Goal: Navigation & Orientation: Find specific page/section

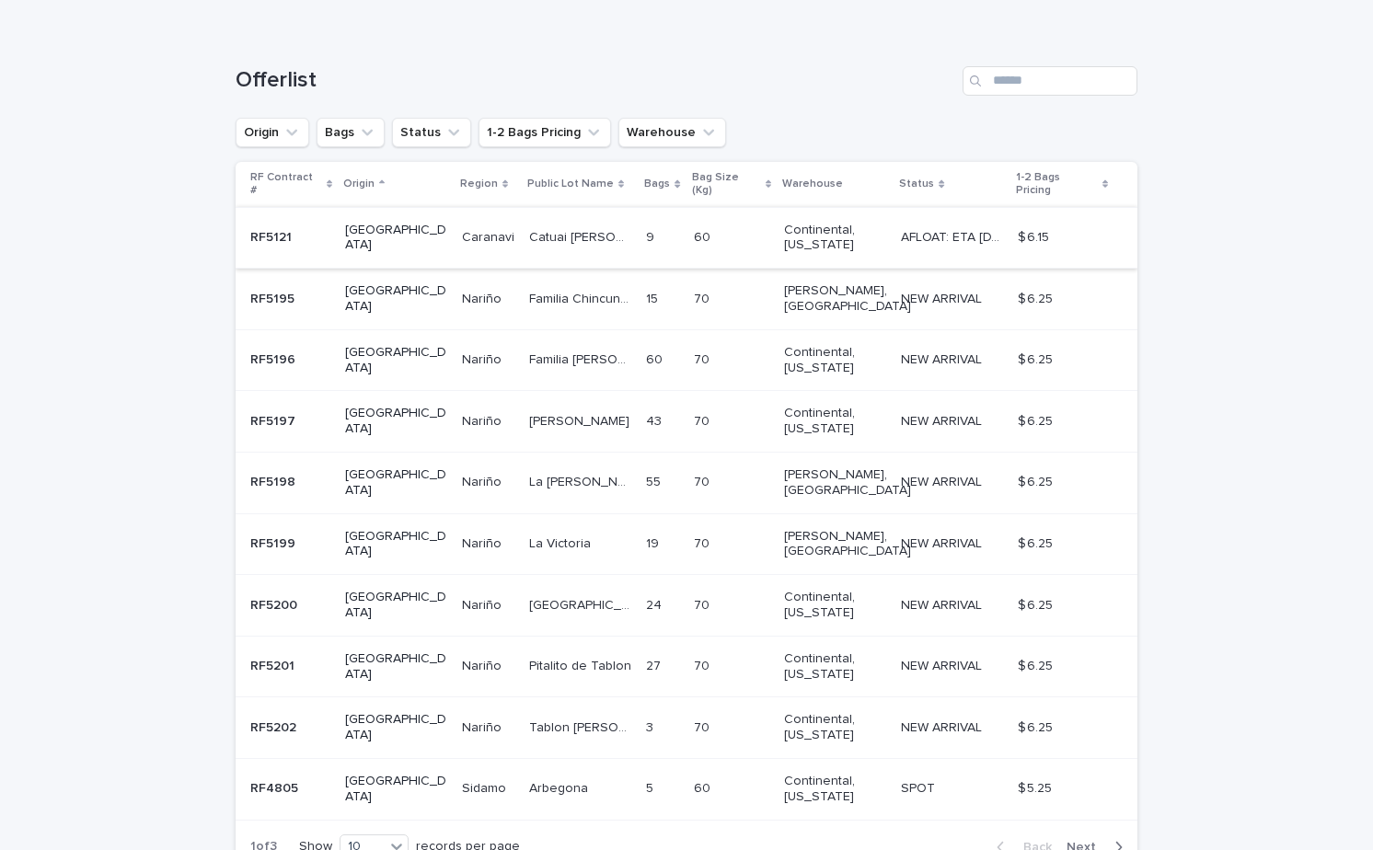
scroll to position [326, 0]
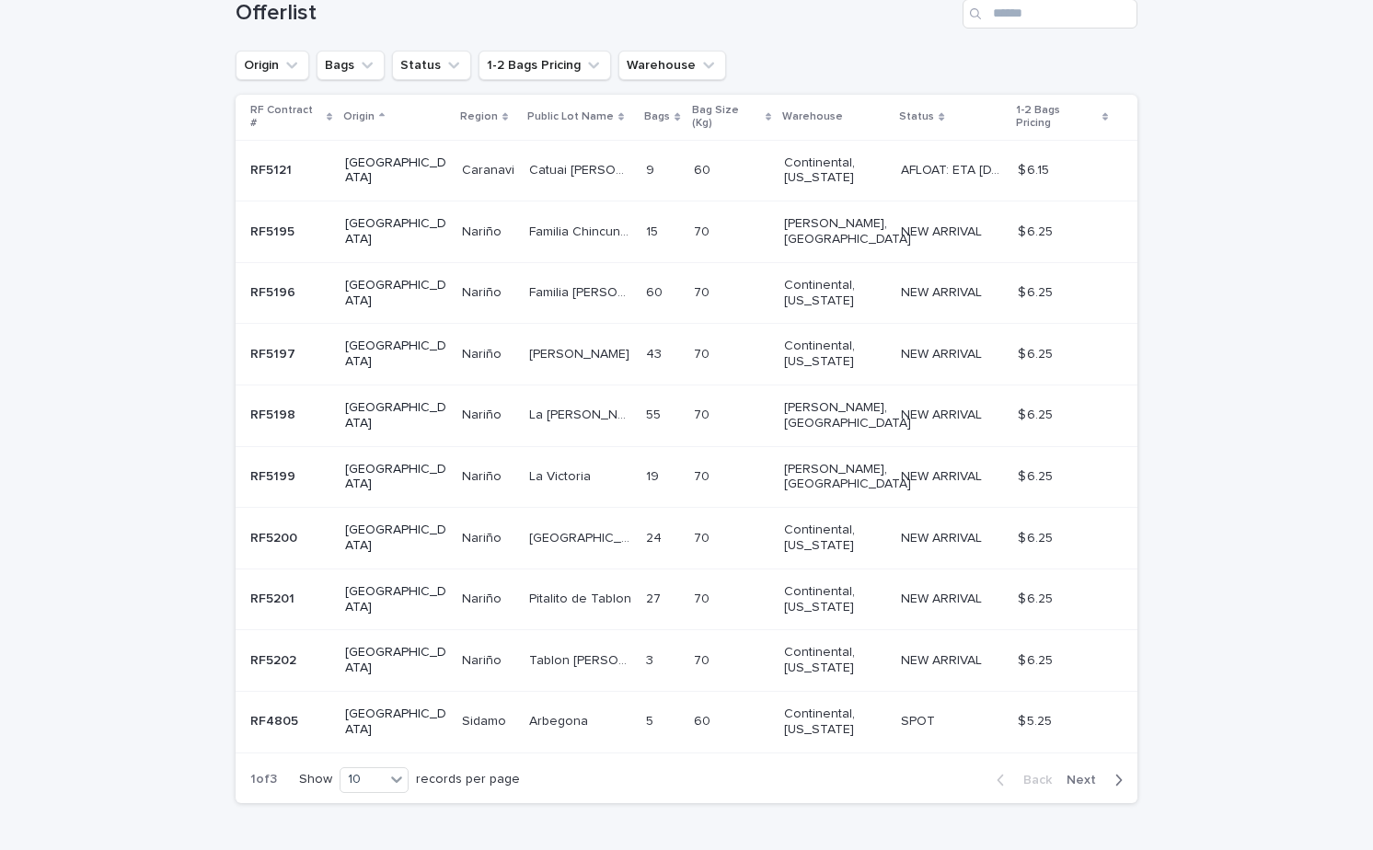
click at [1106, 757] on div "Back Next" at bounding box center [1059, 780] width 155 height 46
click at [1086, 774] on span "Next" at bounding box center [1086, 780] width 40 height 13
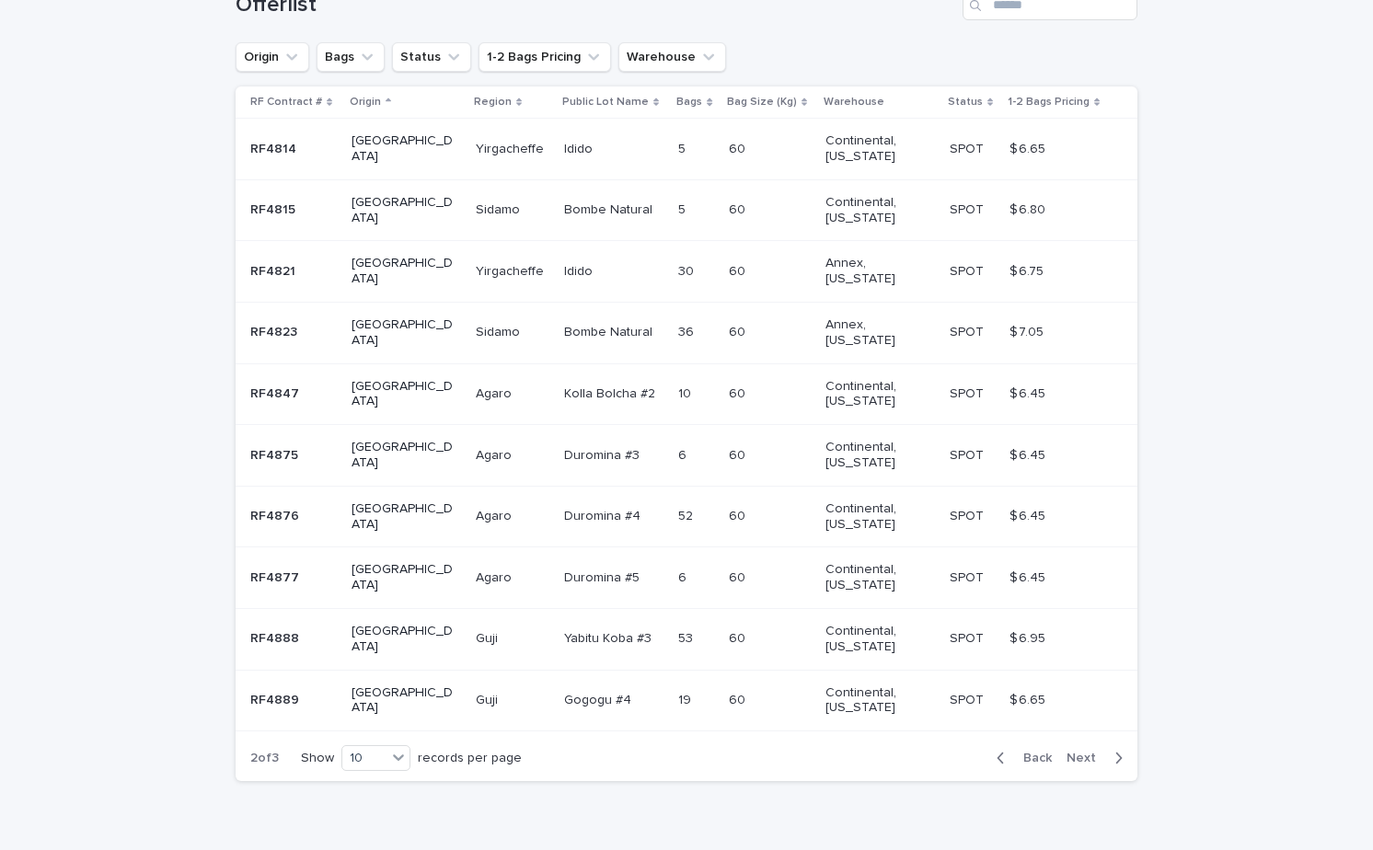
click at [1086, 752] on span "Next" at bounding box center [1086, 758] width 40 height 13
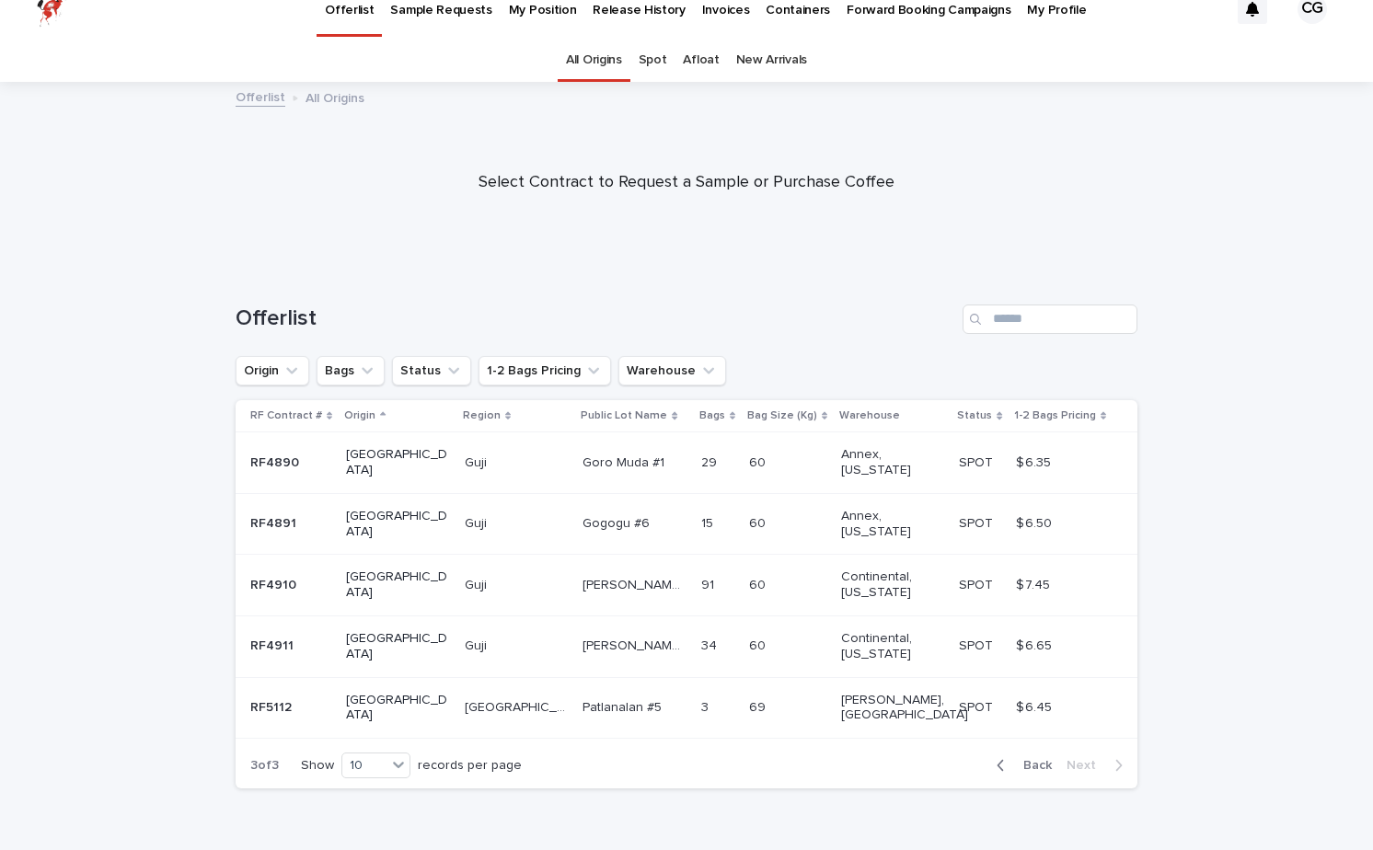
click at [700, 67] on link "Afloat" at bounding box center [701, 60] width 36 height 43
